Goal: Browse casually: Explore the website without a specific task or goal

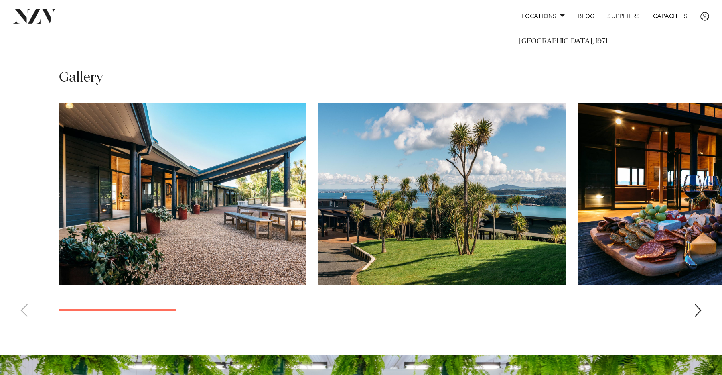
scroll to position [538, 0]
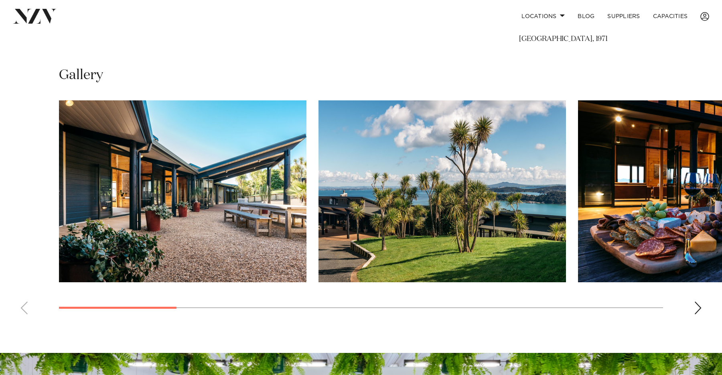
click at [696, 311] on div "Next slide" at bounding box center [698, 307] width 8 height 13
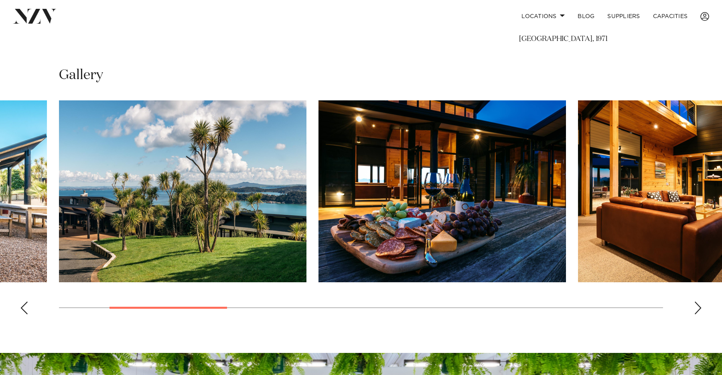
click at [696, 311] on div "Next slide" at bounding box center [698, 307] width 8 height 13
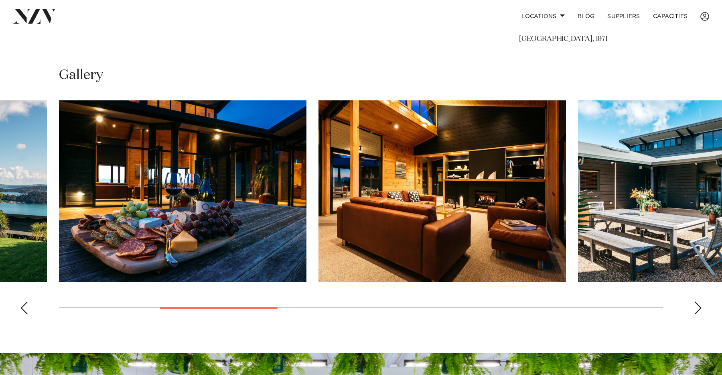
click at [696, 311] on div "Next slide" at bounding box center [698, 307] width 8 height 13
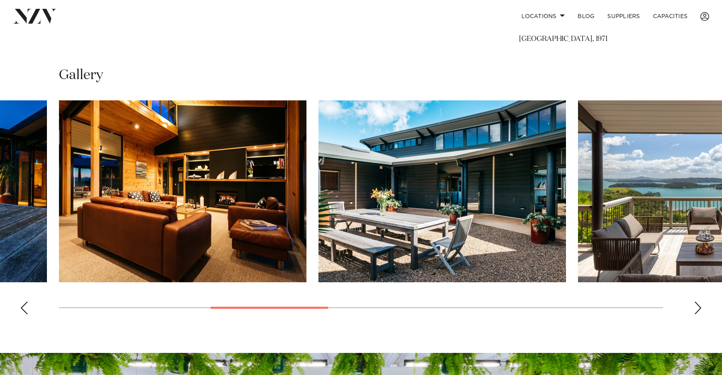
click at [696, 311] on div "Next slide" at bounding box center [698, 307] width 8 height 13
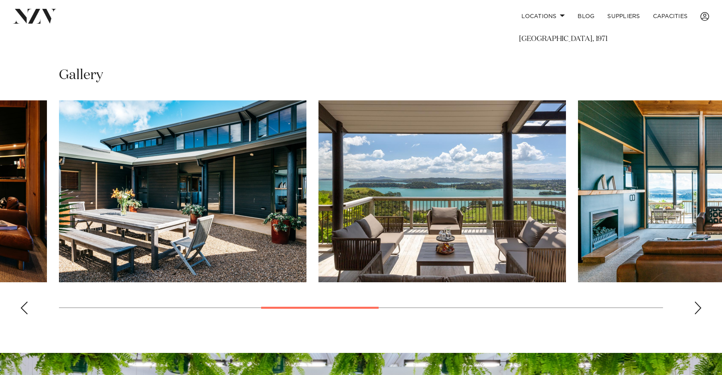
click at [696, 311] on div "Next slide" at bounding box center [698, 307] width 8 height 13
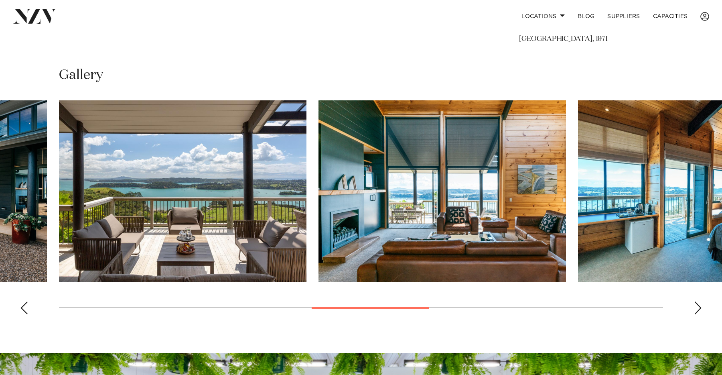
click at [696, 311] on div "Next slide" at bounding box center [698, 307] width 8 height 13
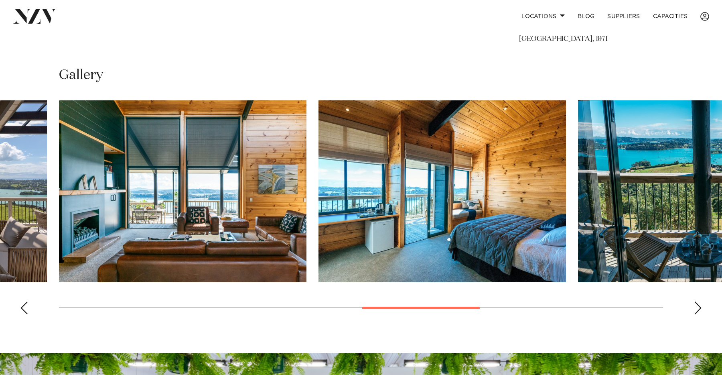
click at [696, 311] on div "Next slide" at bounding box center [698, 307] width 8 height 13
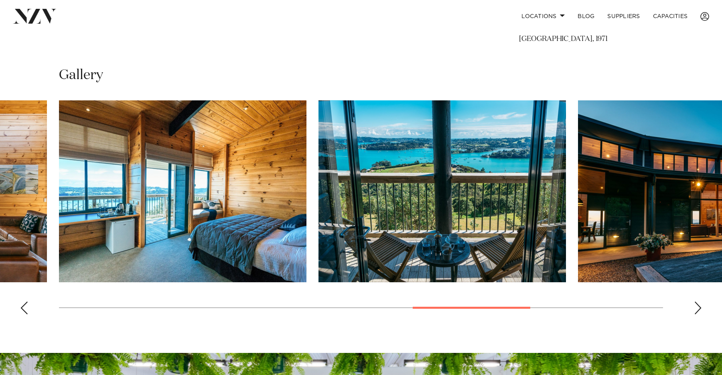
click at [696, 311] on div "Next slide" at bounding box center [698, 307] width 8 height 13
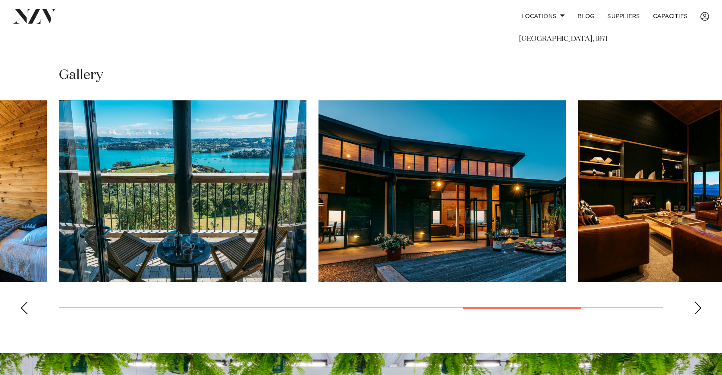
click at [696, 311] on div "Next slide" at bounding box center [698, 307] width 8 height 13
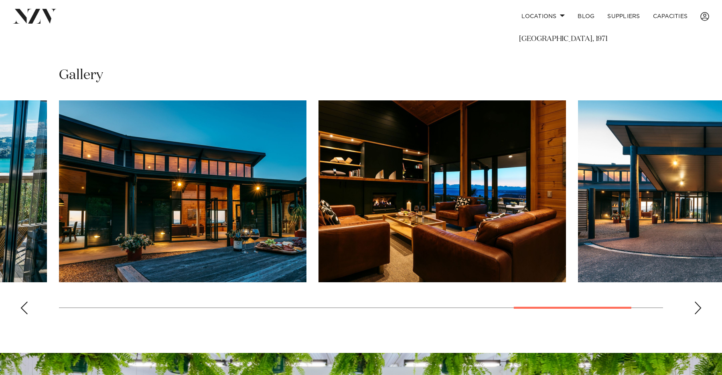
click at [696, 311] on div "Next slide" at bounding box center [698, 307] width 8 height 13
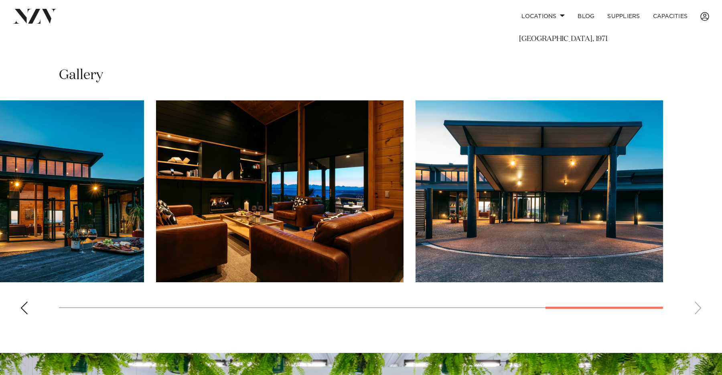
click at [696, 311] on swiper-container at bounding box center [361, 210] width 722 height 220
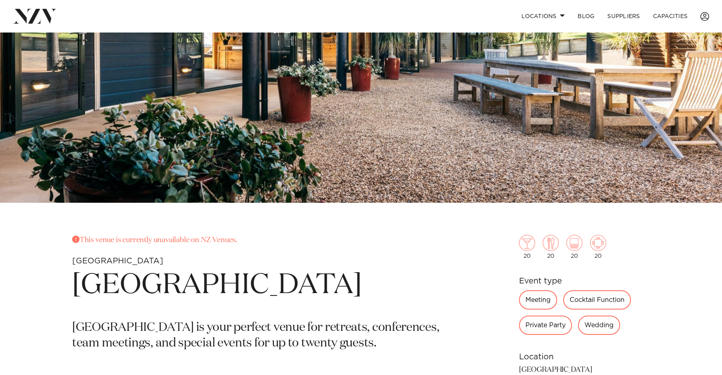
scroll to position [0, 0]
